Goal: Transaction & Acquisition: Purchase product/service

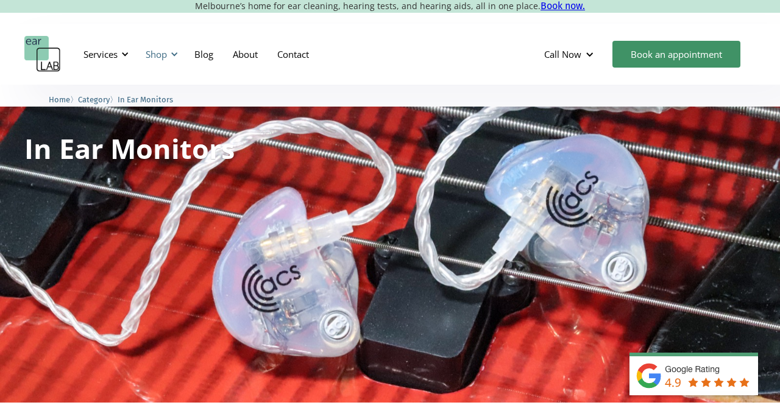
click at [174, 54] on div at bounding box center [174, 54] width 9 height 9
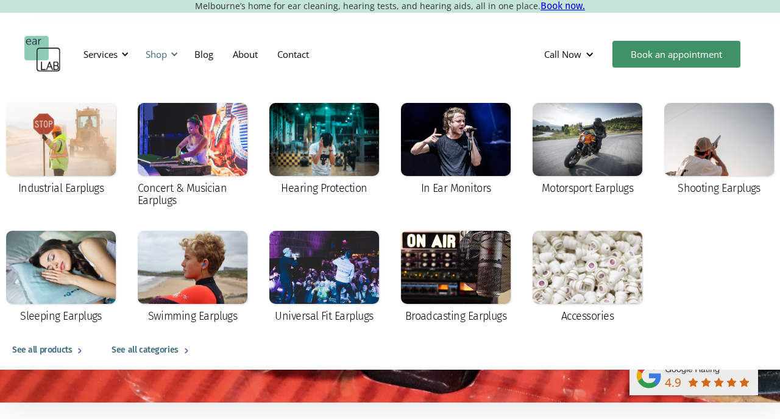
click at [169, 54] on div "Shop" at bounding box center [159, 54] width 43 height 37
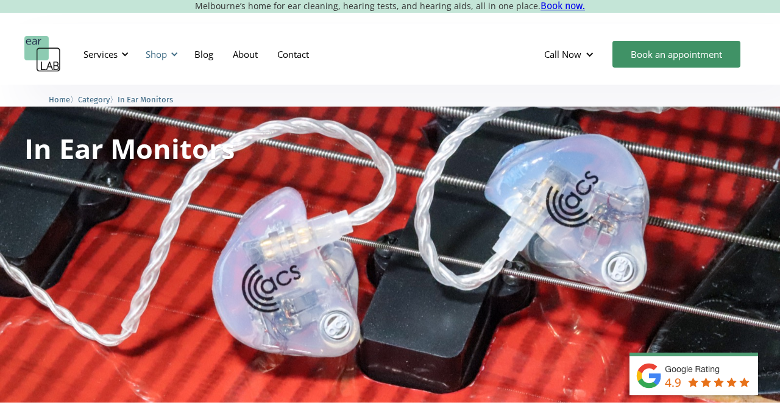
click at [169, 55] on div "Shop" at bounding box center [159, 54] width 43 height 37
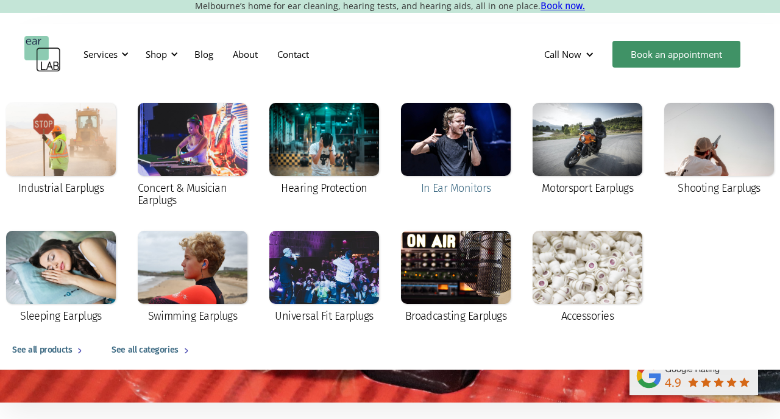
click at [451, 156] on div at bounding box center [456, 139] width 110 height 73
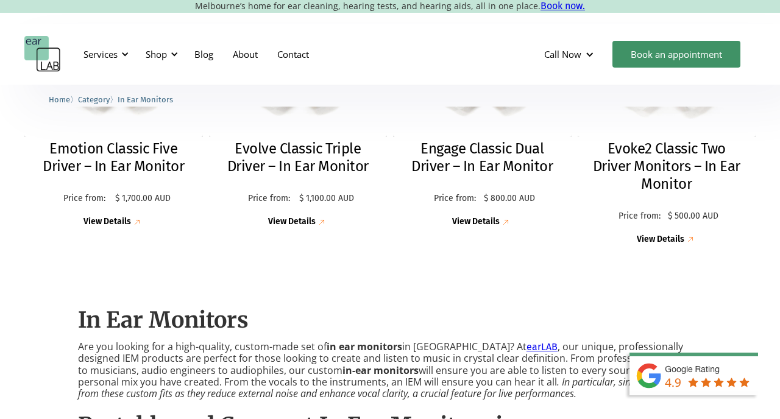
scroll to position [311, 0]
